Goal: Navigation & Orientation: Find specific page/section

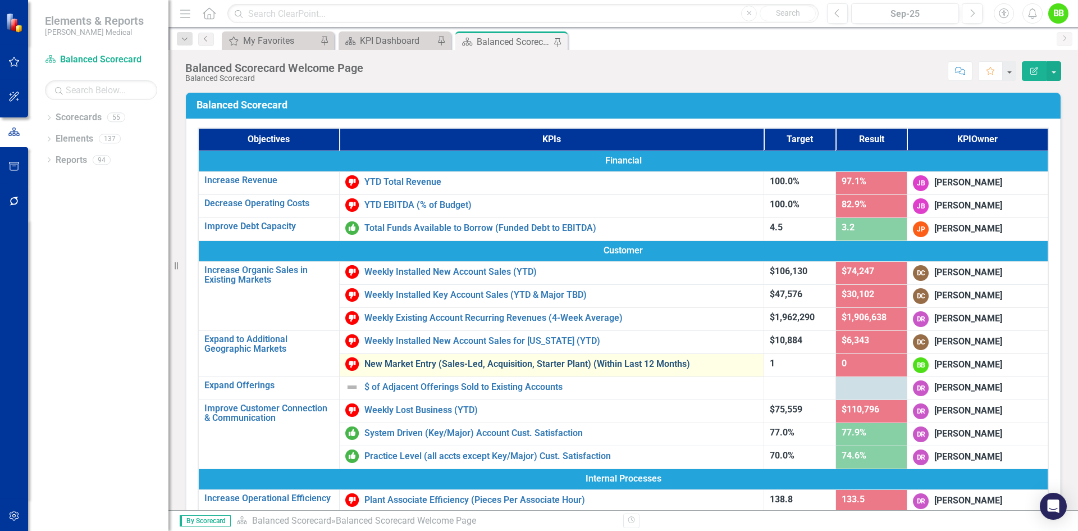
click at [399, 361] on link "New Market Entry (Sales-Led, Acquisition, Starter Plant) (Within Last 12 Months)" at bounding box center [561, 364] width 394 height 10
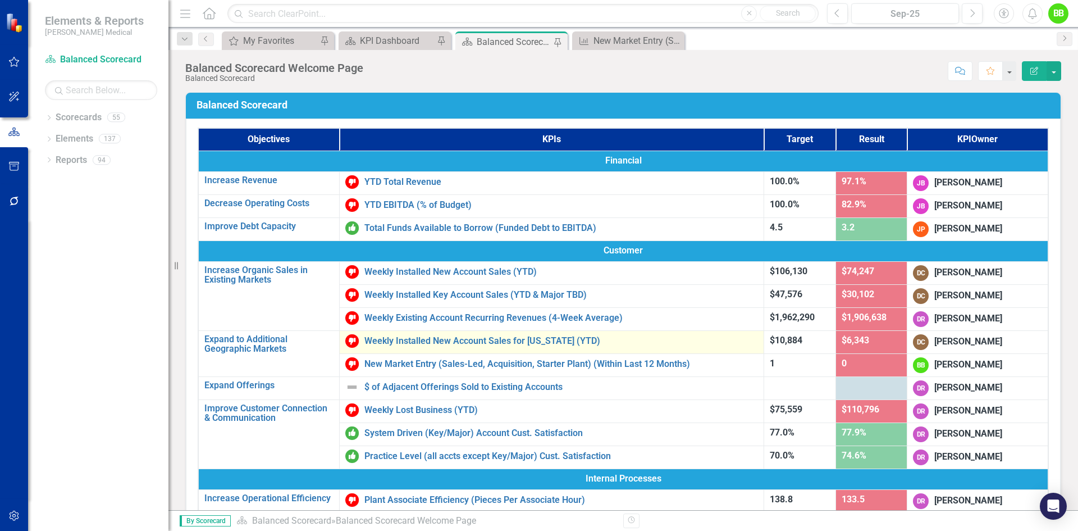
click at [385, 346] on div "Weekly Installed New Account Sales for [US_STATE] (YTD)" at bounding box center [551, 340] width 413 height 13
click at [420, 344] on link "Weekly Installed New Account Sales for [US_STATE] (YTD)" at bounding box center [561, 341] width 394 height 10
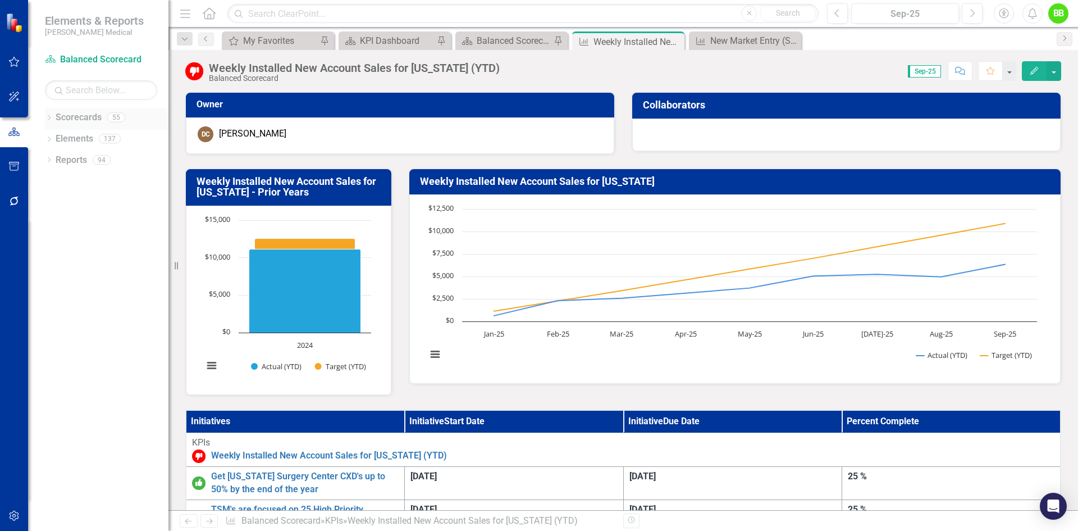
click at [48, 117] on icon "Dropdown" at bounding box center [49, 119] width 8 height 6
click at [42, 286] on icon "Dropdown" at bounding box center [38, 287] width 8 height 7
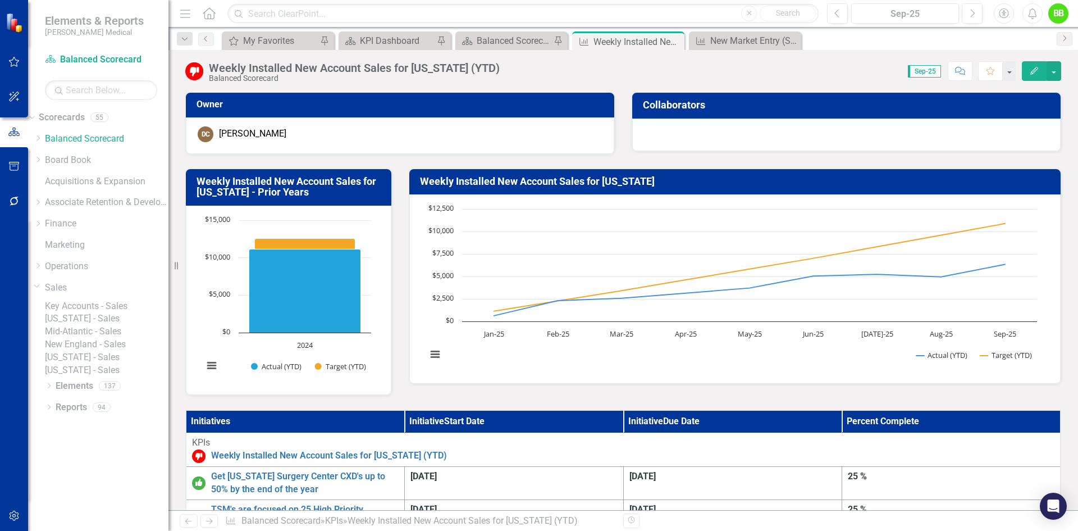
click at [87, 325] on link "[US_STATE] - Sales" at bounding box center [107, 318] width 124 height 13
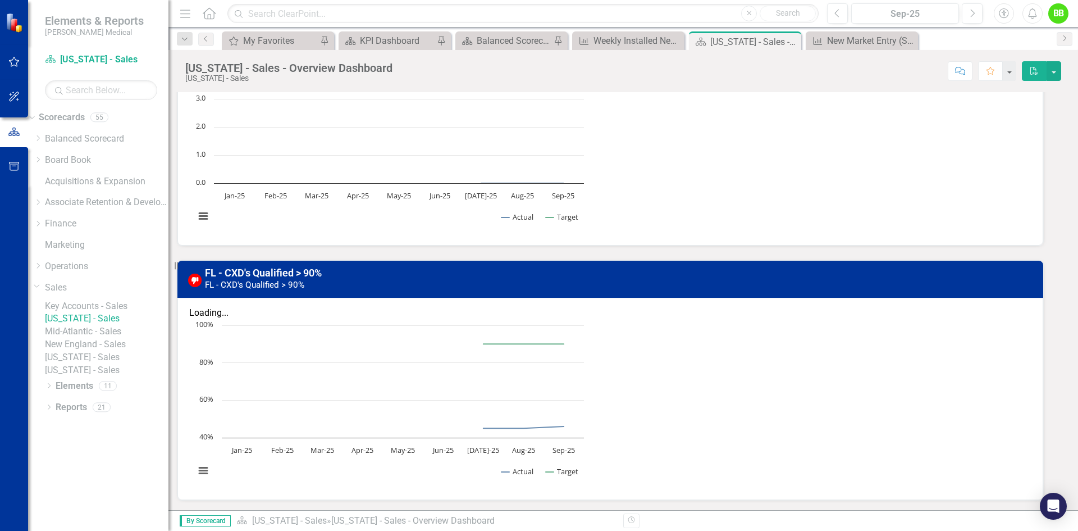
scroll to position [1459, 0]
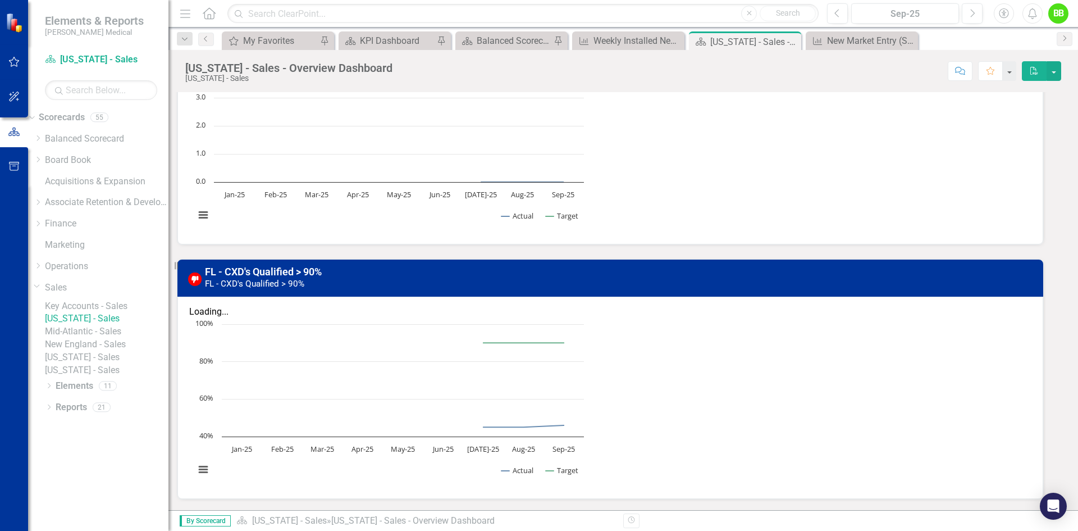
drag, startPoint x: 982, startPoint y: 452, endPoint x: 325, endPoint y: 395, distance: 658.9
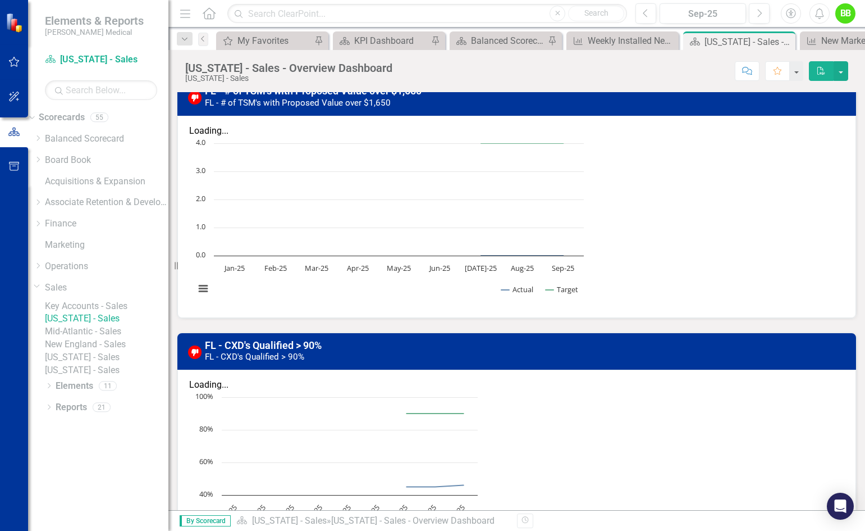
scroll to position [1543, 0]
